Goal: Navigation & Orientation: Find specific page/section

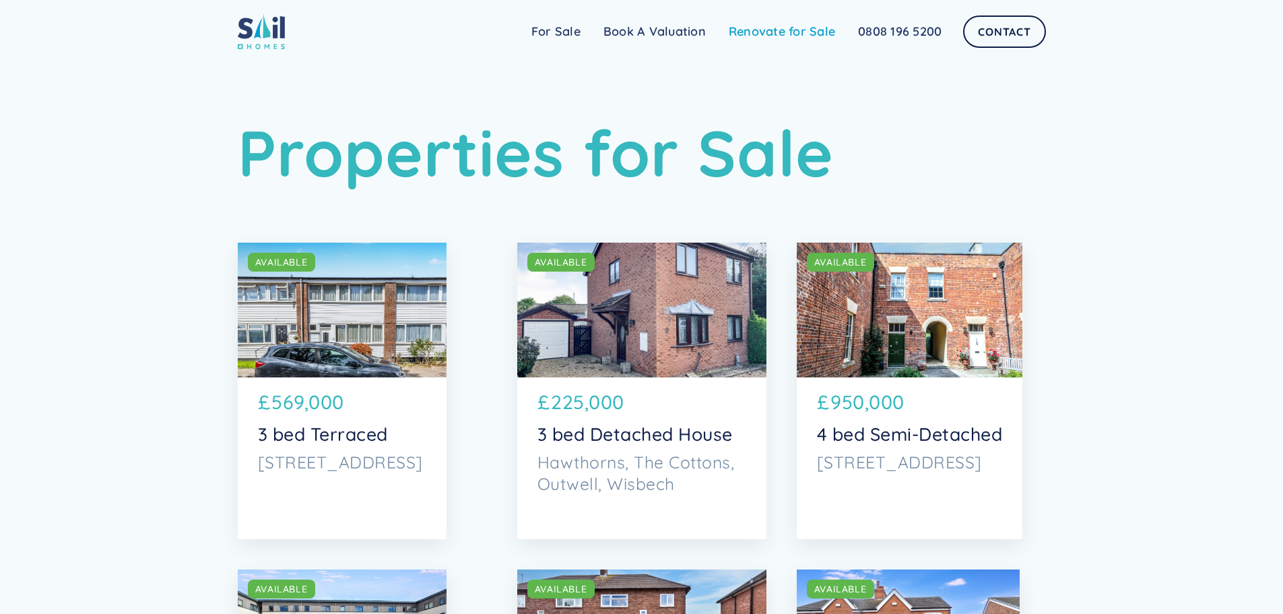
click at [767, 30] on link "Renovate for Sale" at bounding box center [782, 31] width 129 height 27
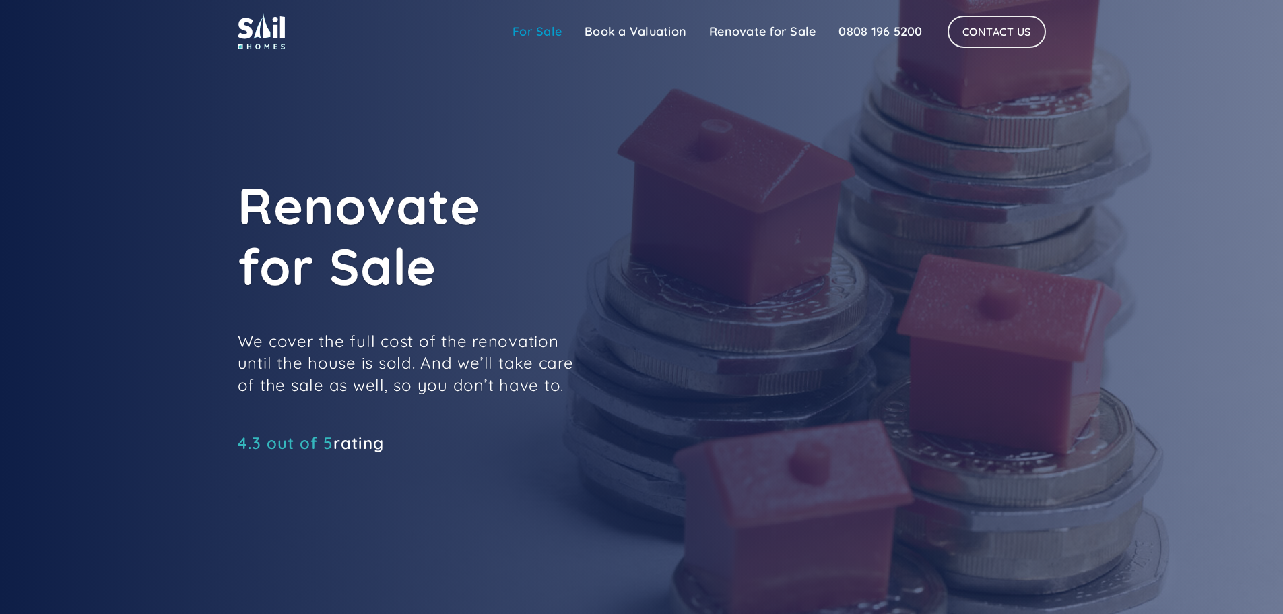
click at [539, 24] on link "For Sale" at bounding box center [537, 31] width 72 height 27
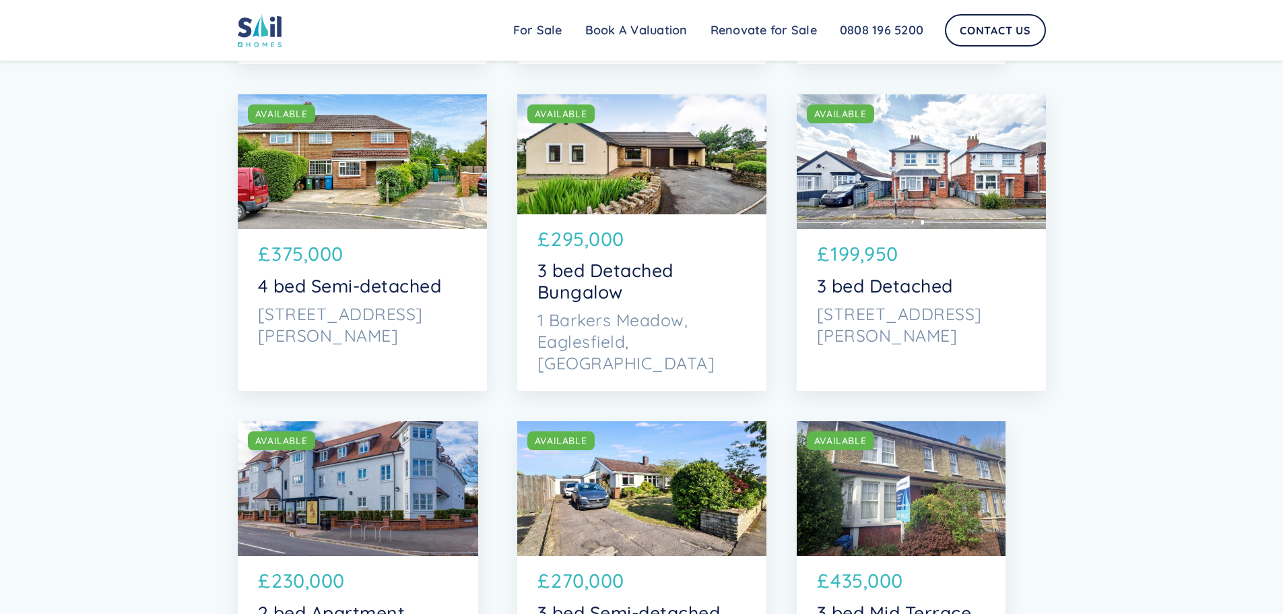
scroll to position [2830, 0]
